Goal: Task Accomplishment & Management: Complete application form

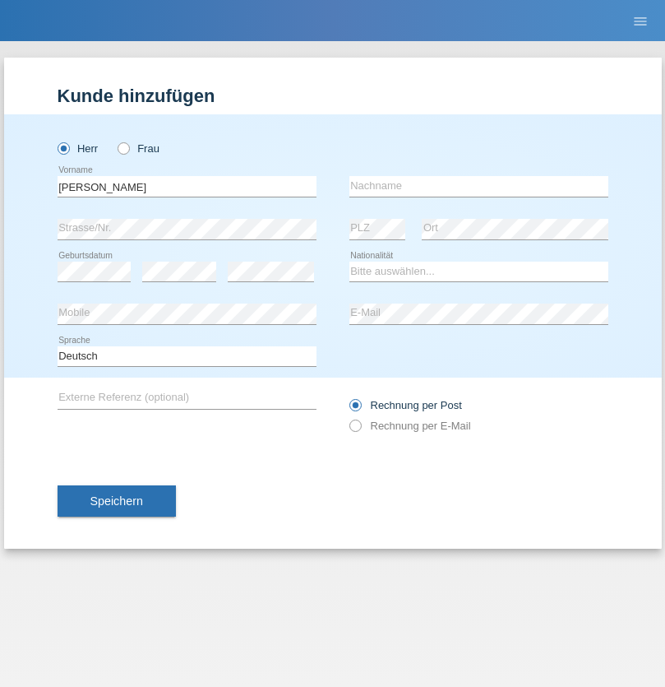
type input "David"
click at [479, 186] on input "text" at bounding box center [479, 186] width 259 height 21
type input "Senn"
select select "CH"
select select "en"
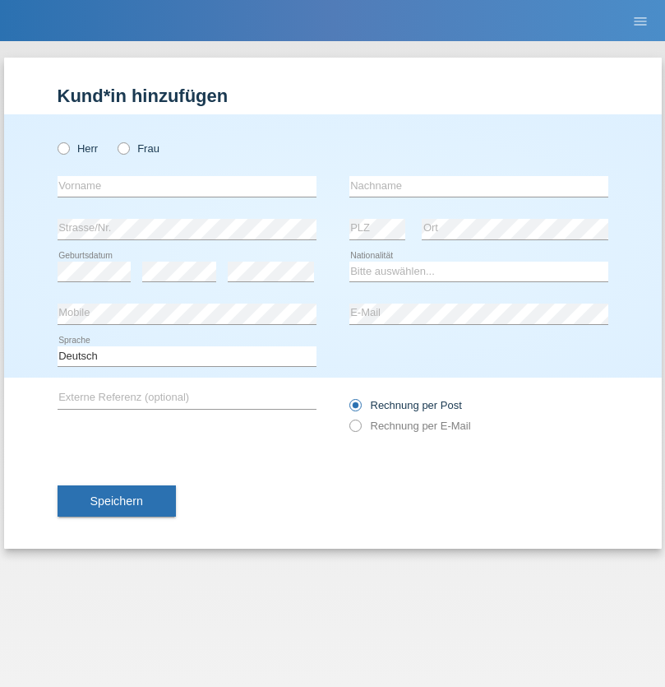
radio input "true"
click at [187, 186] on input "text" at bounding box center [187, 186] width 259 height 21
type input "[DEMOGRAPHIC_DATA]"
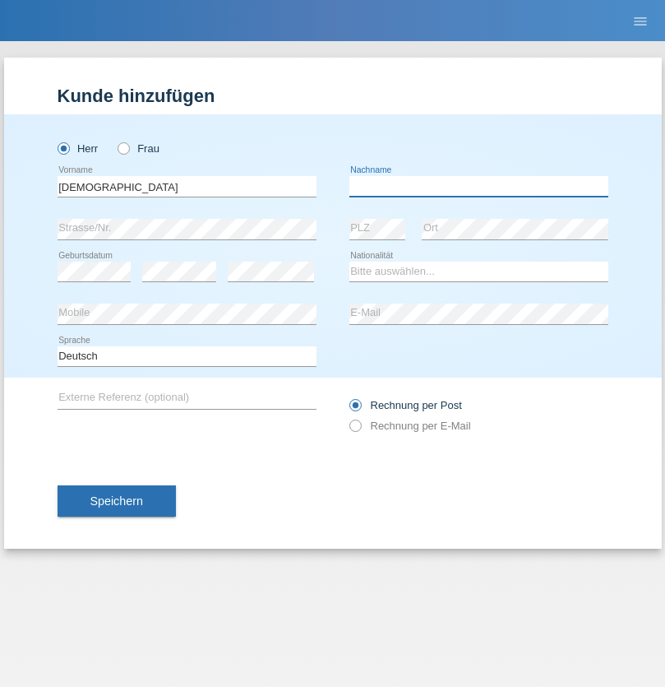
click at [479, 186] on input "text" at bounding box center [479, 186] width 259 height 21
type input "Imeri"
select select "MK"
select select "C"
select select "01"
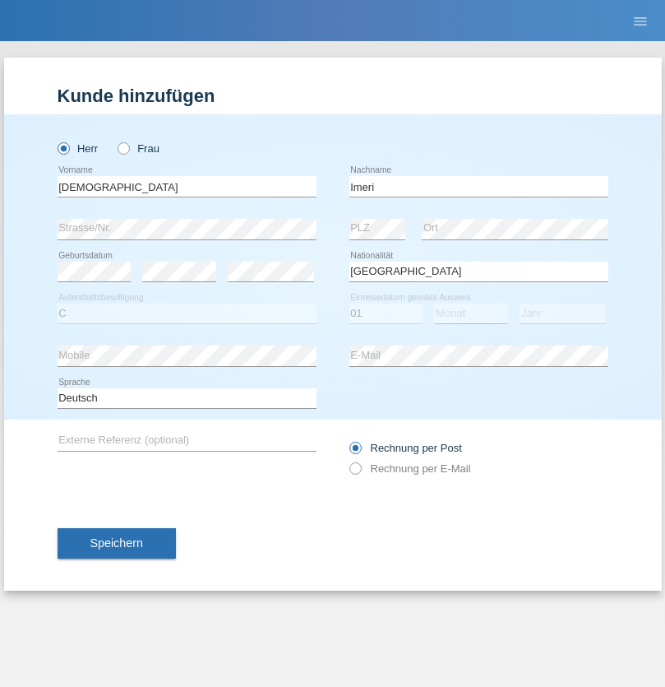
select select "01"
select select "2012"
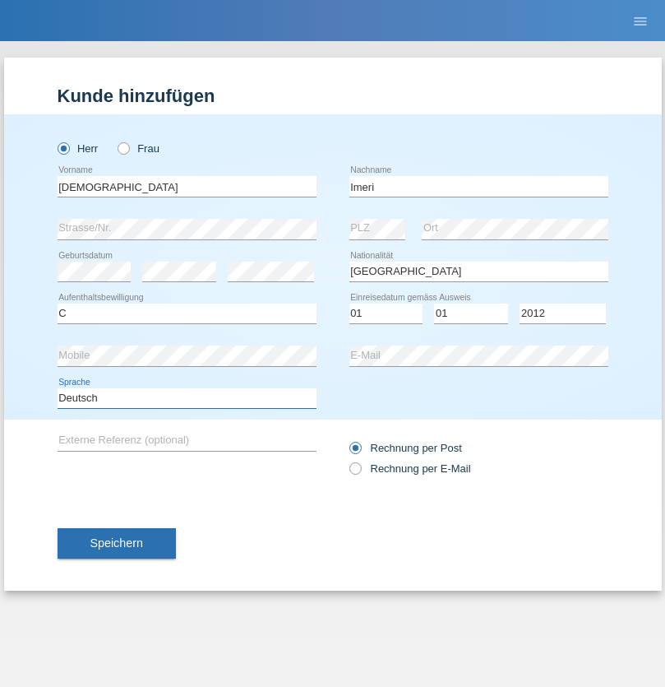
select select "en"
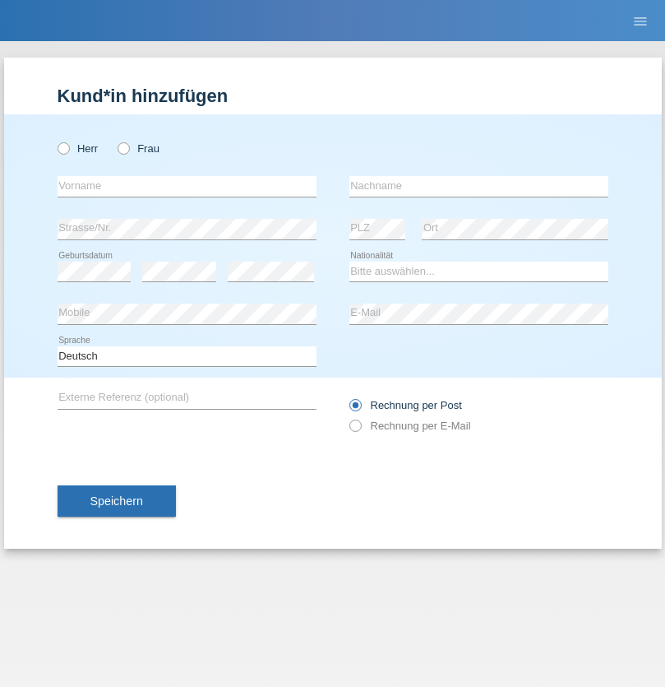
radio input "true"
click at [187, 186] on input "text" at bounding box center [187, 186] width 259 height 21
type input "Alain"
click at [479, 186] on input "text" at bounding box center [479, 186] width 259 height 21
type input "Crausaz"
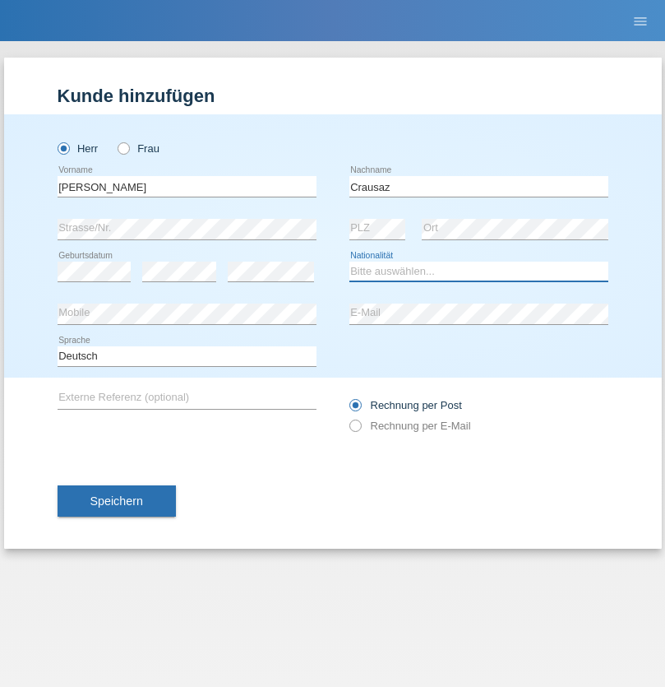
select select "CH"
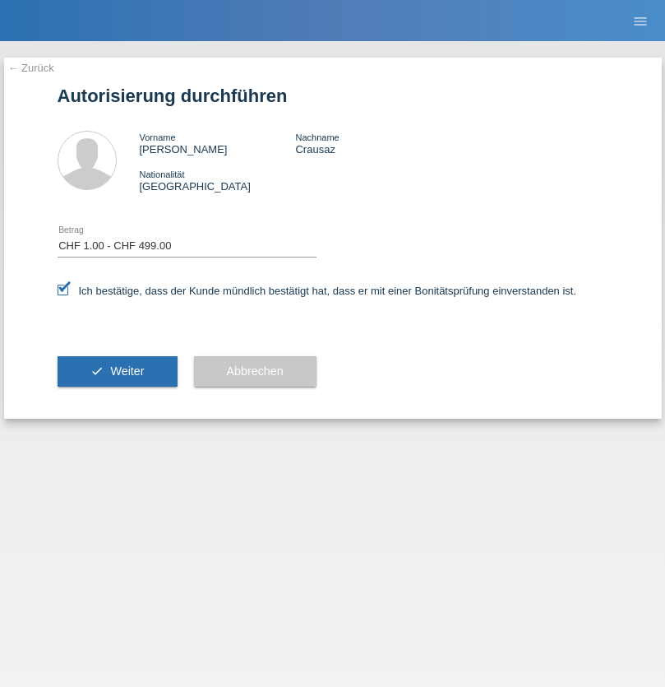
select select "1"
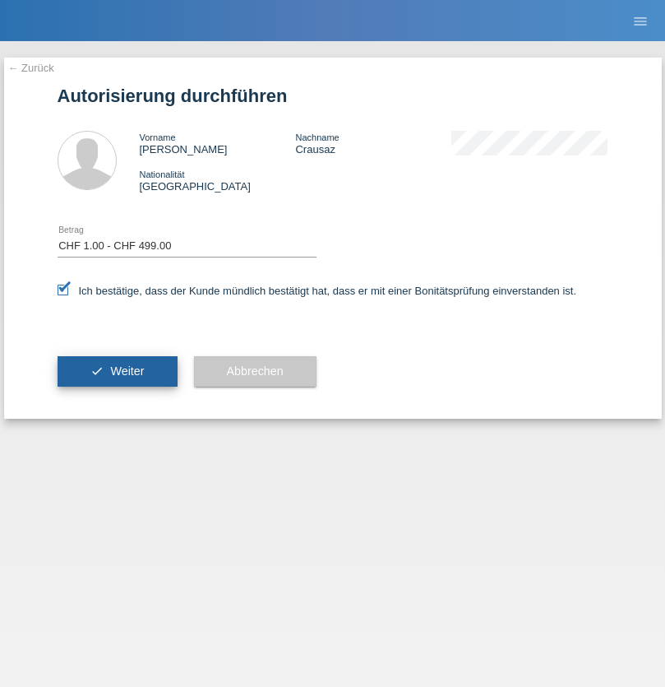
click at [117, 371] on span "Weiter" at bounding box center [127, 370] width 34 height 13
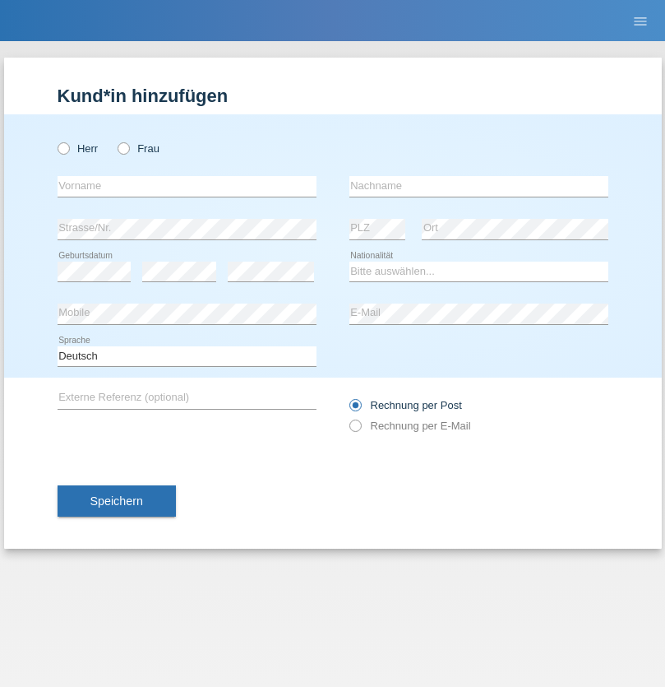
radio input "true"
click at [187, 186] on input "text" at bounding box center [187, 186] width 259 height 21
type input "[PERSON_NAME]"
click at [479, 186] on input "text" at bounding box center [479, 186] width 259 height 21
type input "Zeiter"
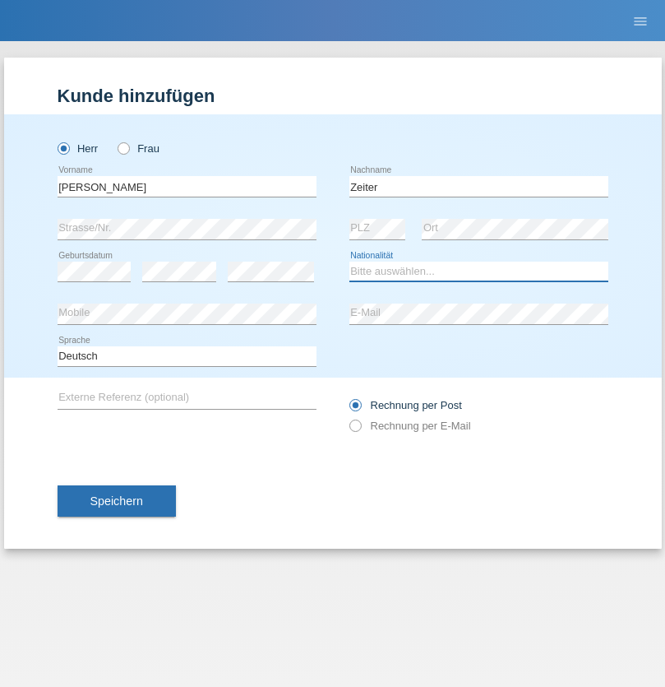
select select "CH"
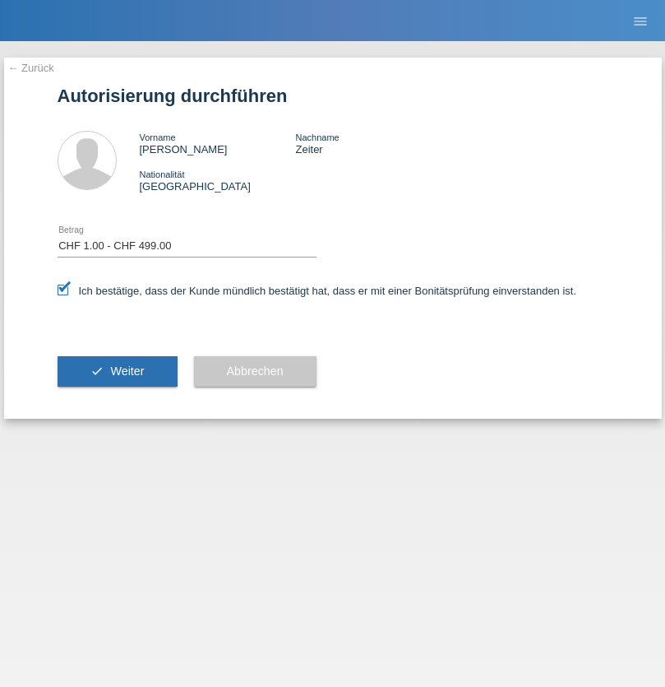
select select "1"
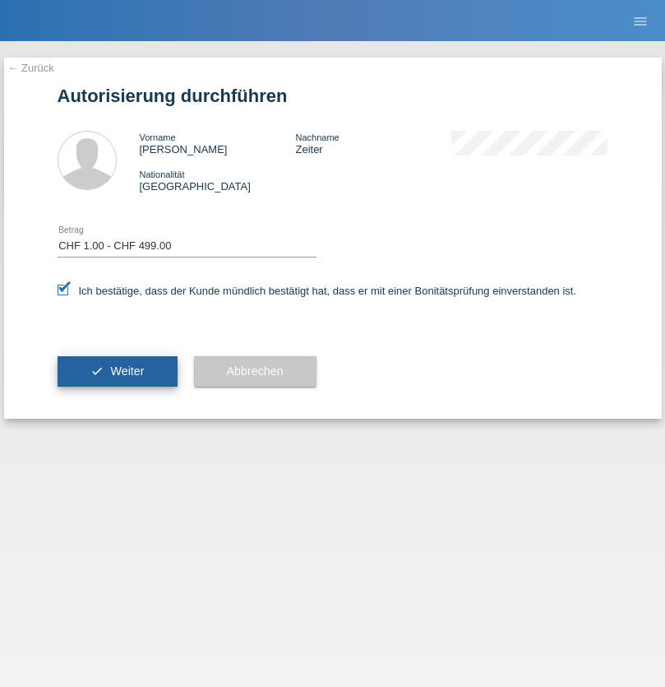
click at [117, 371] on span "Weiter" at bounding box center [127, 370] width 34 height 13
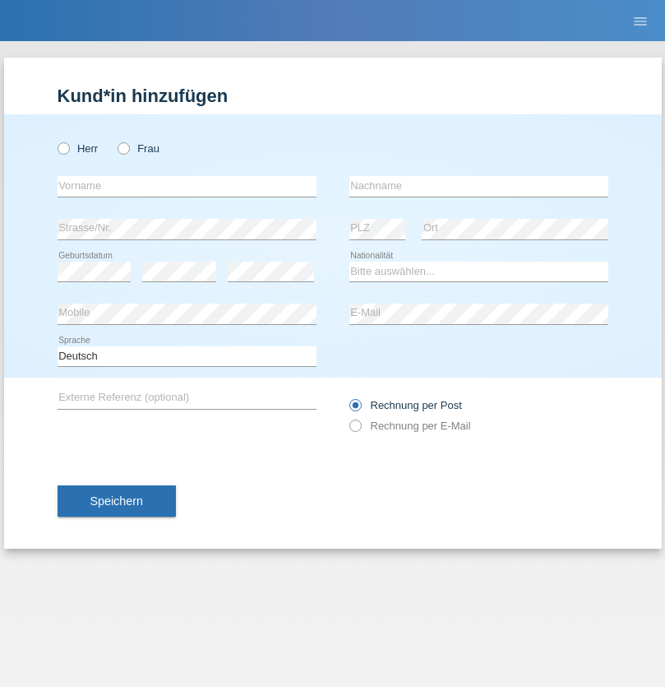
radio input "true"
click at [187, 186] on input "text" at bounding box center [187, 186] width 259 height 21
type input "[PERSON_NAME]"
click at [479, 186] on input "text" at bounding box center [479, 186] width 259 height 21
type input "Nemani"
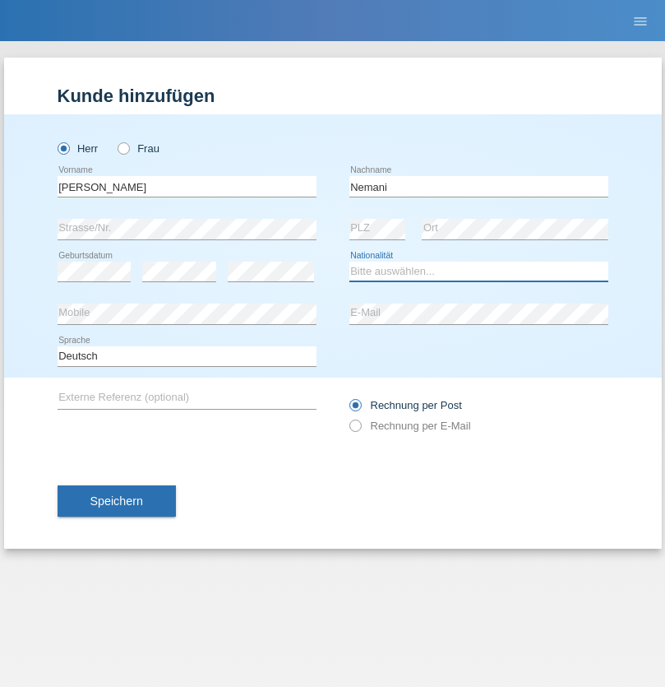
select select "AF"
select select "C"
select select "02"
select select "01"
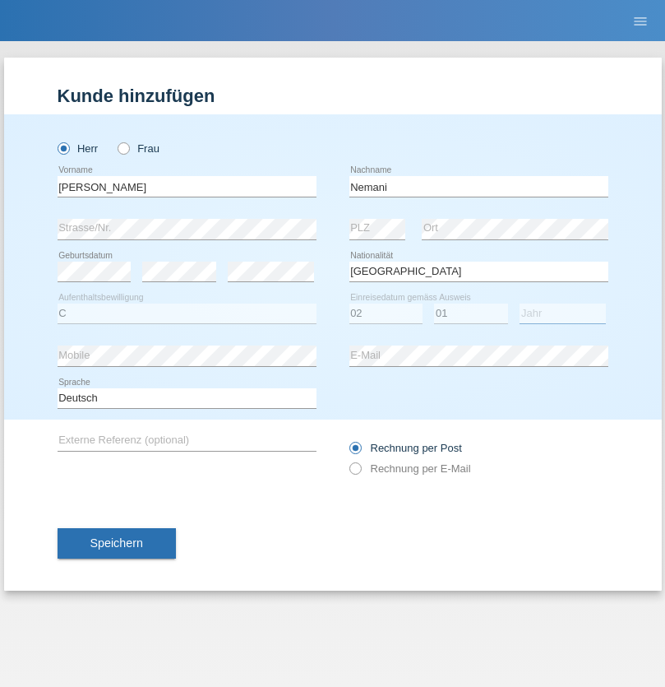
select select "2021"
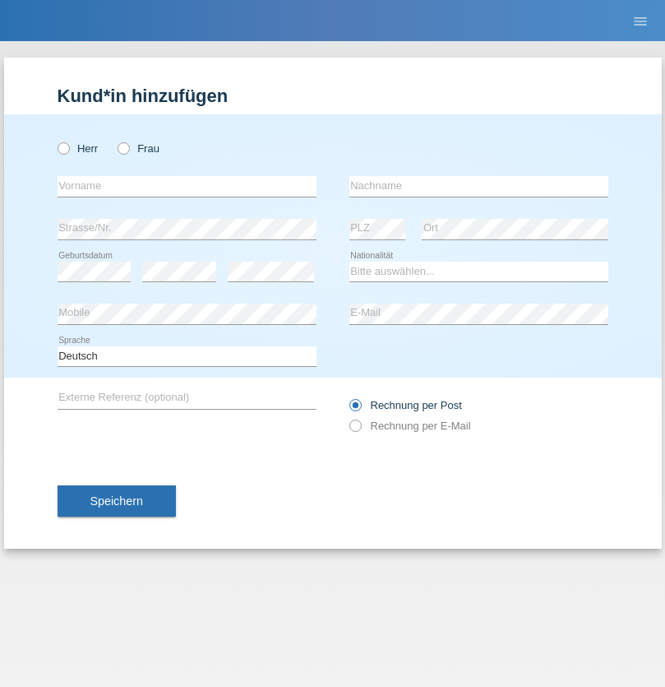
radio input "true"
click at [187, 186] on input "text" at bounding box center [187, 186] width 259 height 21
type input "Camille"
click at [479, 186] on input "text" at bounding box center [479, 186] width 259 height 21
type input "Jacquet"
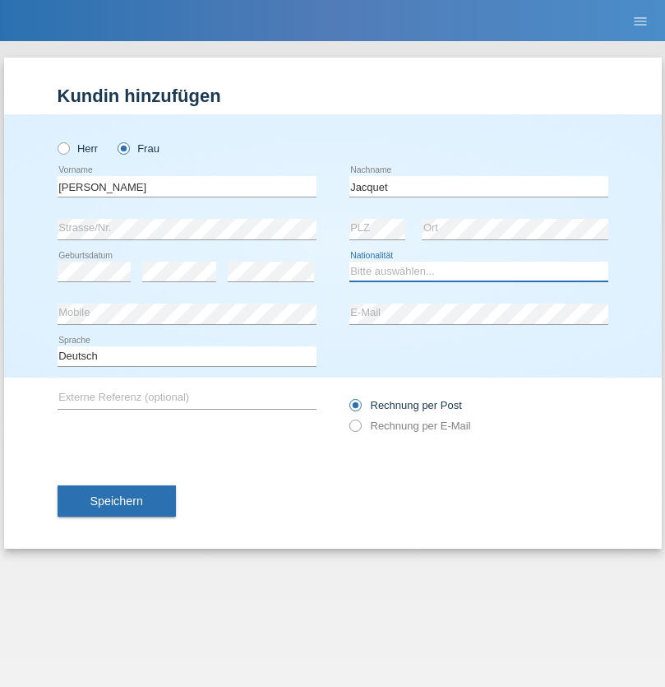
select select "CH"
radio input "true"
select select "DE"
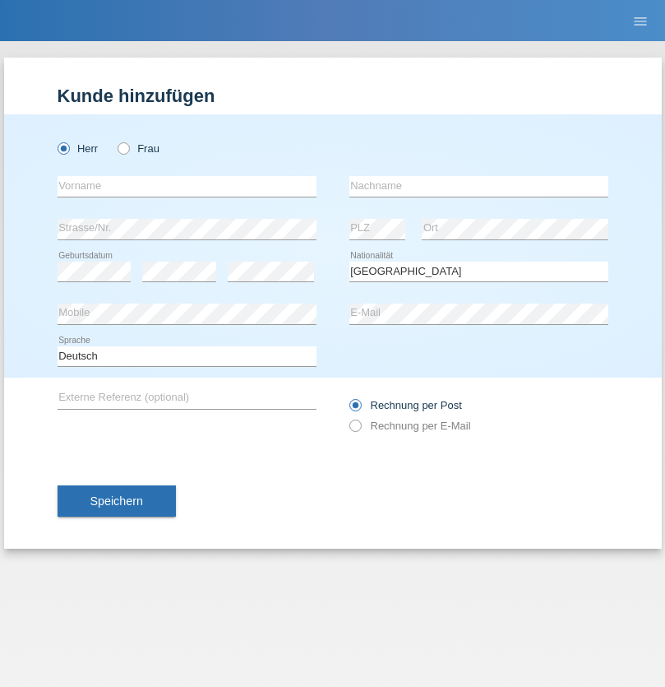
select select "C"
select select "07"
select select "11"
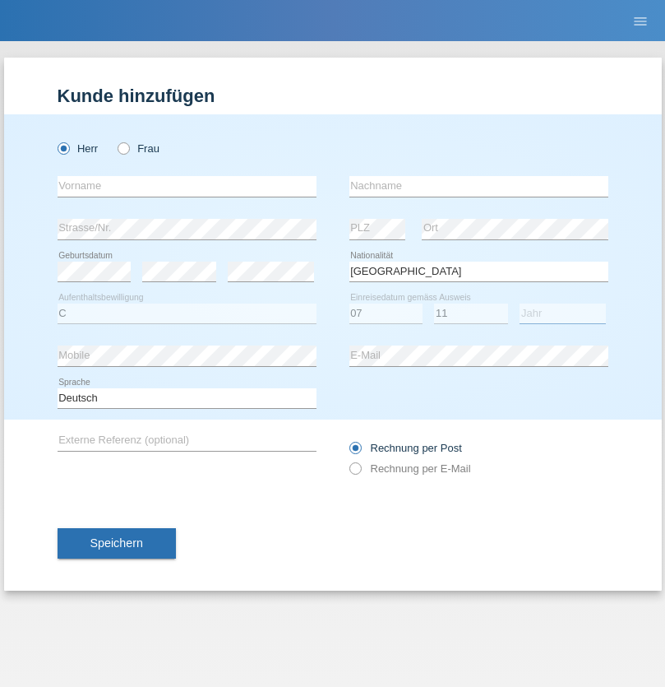
select select "1972"
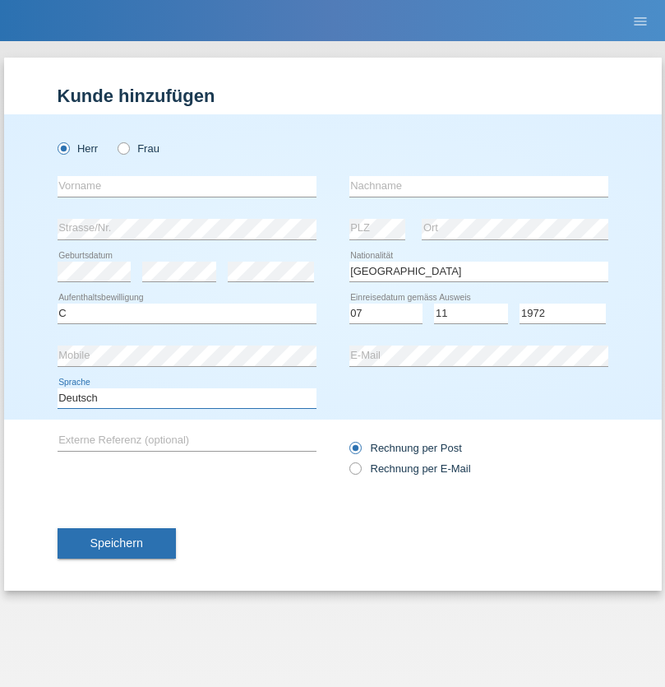
select select "en"
